Goal: Find specific fact: Find specific fact

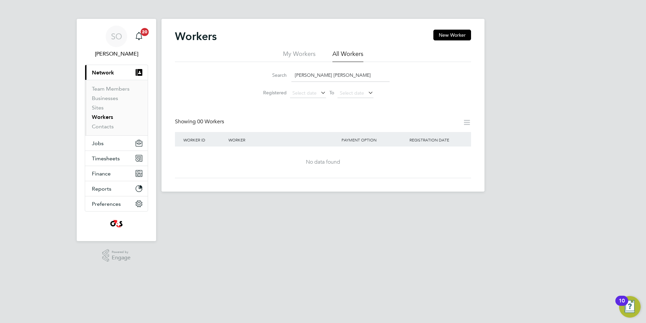
drag, startPoint x: 302, startPoint y: 75, endPoint x: 208, endPoint y: 80, distance: 94.3
click at [208, 80] on div "Search [PERSON_NAME] [PERSON_NAME] Registered Select date To Select date" at bounding box center [323, 81] width 296 height 39
drag, startPoint x: 264, startPoint y: 78, endPoint x: 218, endPoint y: 78, distance: 45.7
click at [218, 78] on div "Search [PERSON_NAME] [PERSON_NAME] Registered Select date To Select date" at bounding box center [323, 81] width 296 height 39
paste input "[PERSON_NAME]"
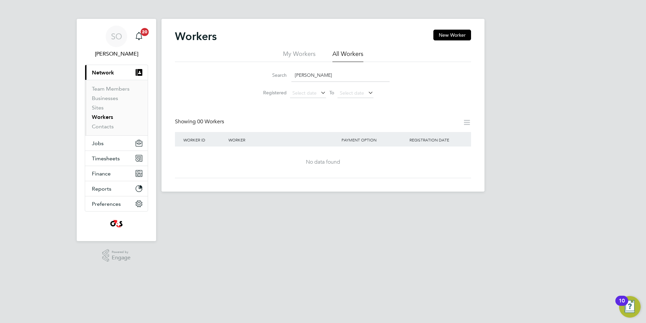
drag, startPoint x: 305, startPoint y: 73, endPoint x: 349, endPoint y: 74, distance: 43.7
click at [349, 74] on input "[PERSON_NAME]" at bounding box center [340, 75] width 98 height 13
drag, startPoint x: 305, startPoint y: 76, endPoint x: 283, endPoint y: 76, distance: 22.2
click at [283, 76] on div "Search Tosin" at bounding box center [322, 75] width 133 height 13
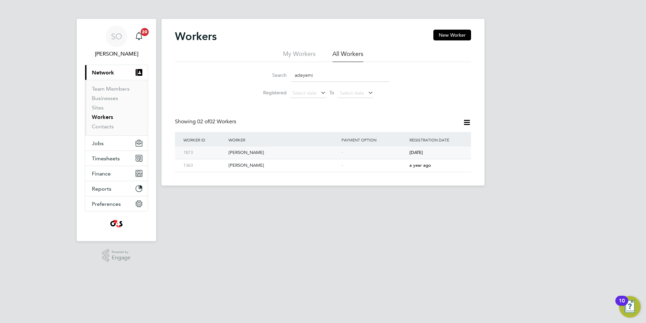
type input "adeyemi"
click at [268, 154] on div "[PERSON_NAME]" at bounding box center [283, 152] width 113 height 12
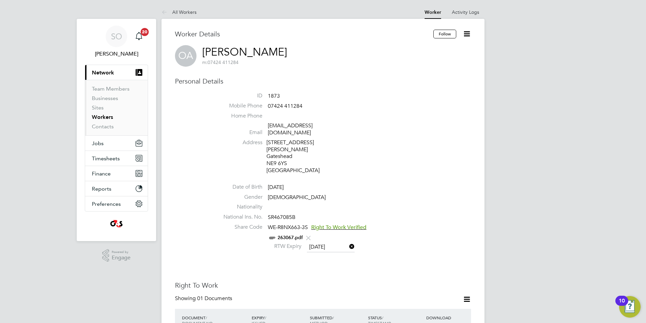
click at [304, 53] on div "OA Oluwatosin Adeyemi m: 07424 411284" at bounding box center [323, 56] width 296 height 22
drag, startPoint x: 304, startPoint y: 53, endPoint x: 204, endPoint y: 49, distance: 99.6
click at [204, 49] on div "OA Oluwatosin Adeyemi m: 07424 411284" at bounding box center [323, 56] width 296 height 22
click at [317, 75] on div "Worker Details Follow OA Oluwatosin Adeyemi m: 07424 411284 Personal Details ID…" at bounding box center [323, 319] width 296 height 579
drag, startPoint x: 200, startPoint y: 51, endPoint x: 302, endPoint y: 51, distance: 101.6
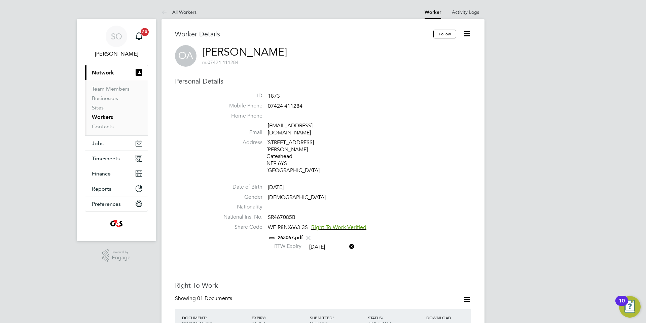
click at [302, 51] on div "OA Oluwatosin Adeyemi m: 07424 411284" at bounding box center [323, 56] width 296 height 22
copy link "[PERSON_NAME]"
drag, startPoint x: 267, startPoint y: 208, endPoint x: 294, endPoint y: 211, distance: 27.0
click at [294, 214] on span "SR467085B" at bounding box center [282, 217] width 28 height 7
copy span "SR467085B"
